Goal: Task Accomplishment & Management: Manage account settings

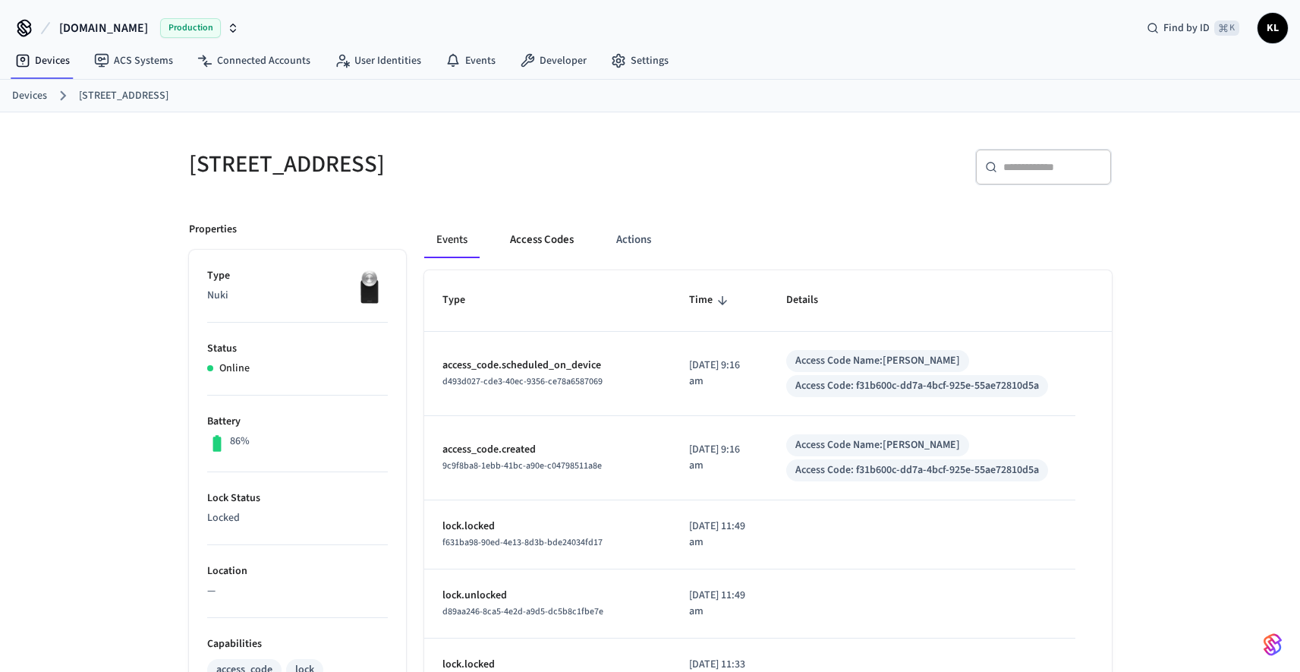
click at [553, 238] on button "Access Codes" at bounding box center [542, 240] width 88 height 36
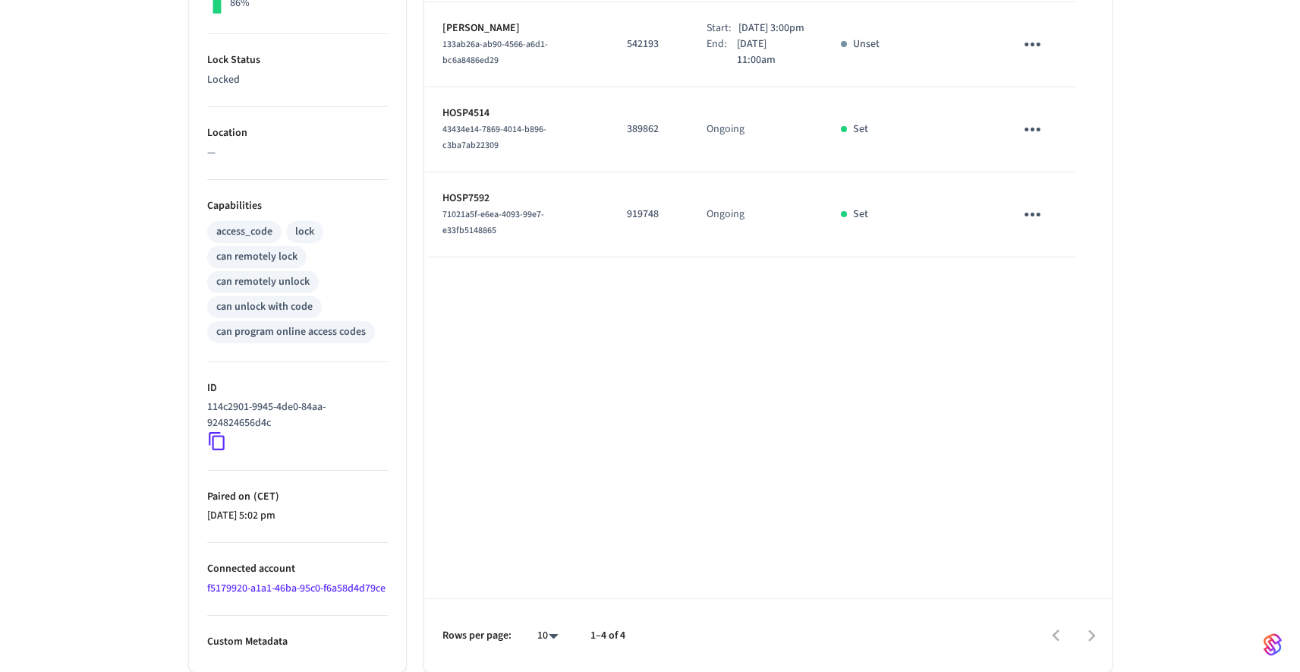
scroll to position [45, 0]
